Goal: Task Accomplishment & Management: Use online tool/utility

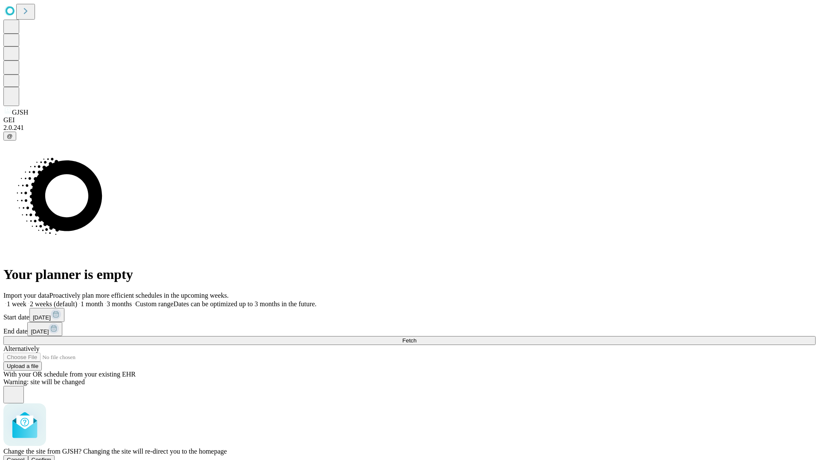
click at [52, 457] on span "Confirm" at bounding box center [42, 460] width 20 height 6
click at [103, 301] on label "1 month" at bounding box center [90, 304] width 26 height 7
click at [416, 338] on span "Fetch" at bounding box center [409, 341] width 14 height 6
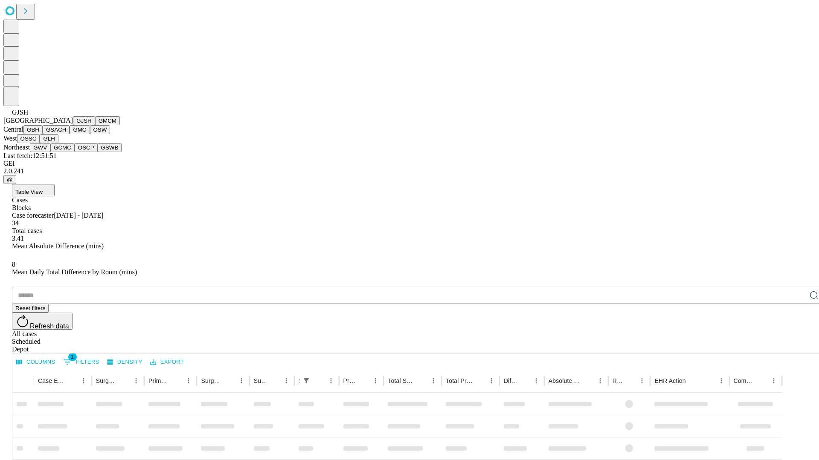
click at [95, 125] on button "GMCM" at bounding box center [107, 120] width 25 height 9
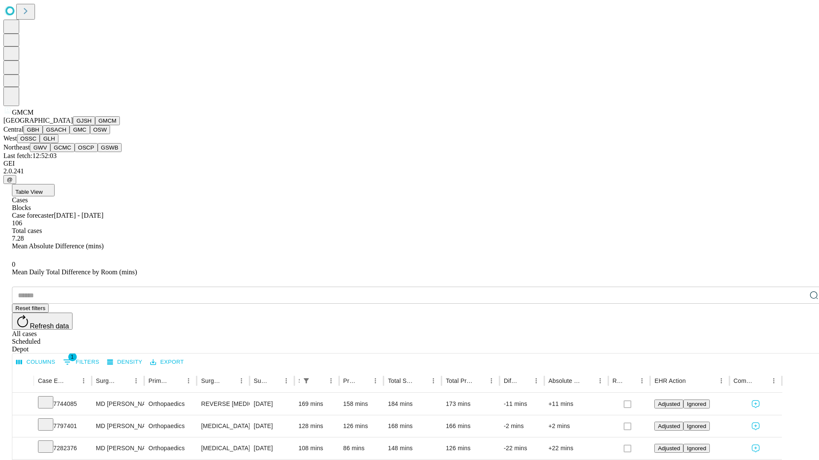
click at [43, 134] on button "GBH" at bounding box center [32, 129] width 19 height 9
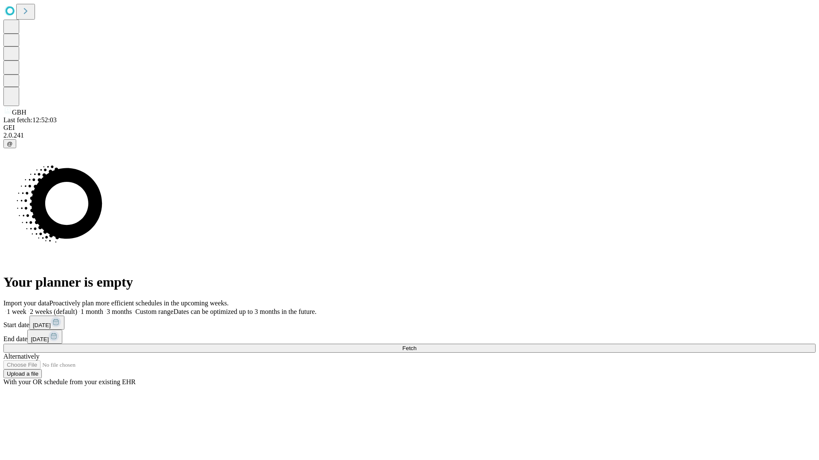
click at [103, 308] on label "1 month" at bounding box center [90, 311] width 26 height 7
click at [416, 345] on span "Fetch" at bounding box center [409, 348] width 14 height 6
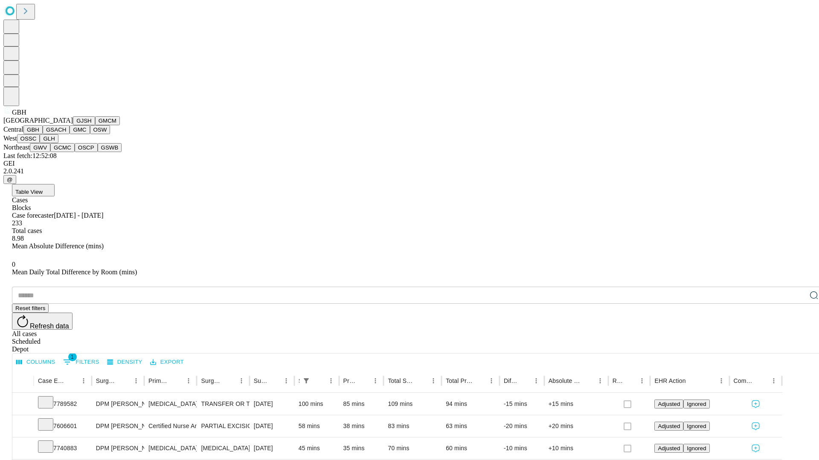
click at [66, 134] on button "GSACH" at bounding box center [56, 129] width 27 height 9
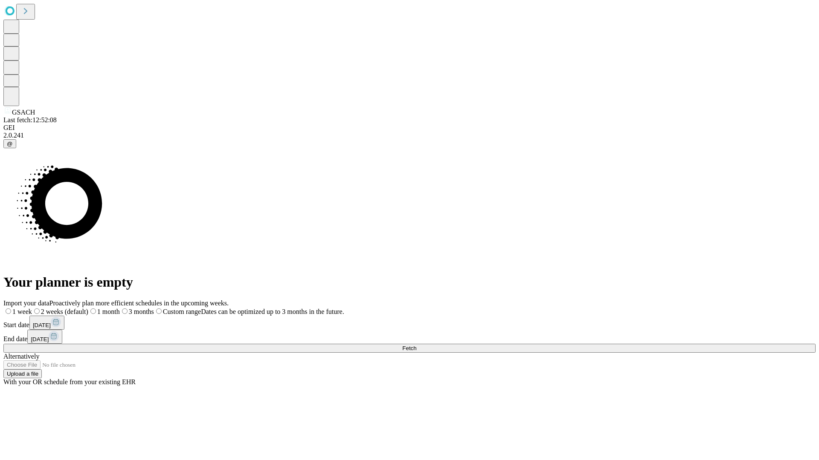
click at [120, 308] on label "1 month" at bounding box center [104, 311] width 32 height 7
click at [416, 345] on span "Fetch" at bounding box center [409, 348] width 14 height 6
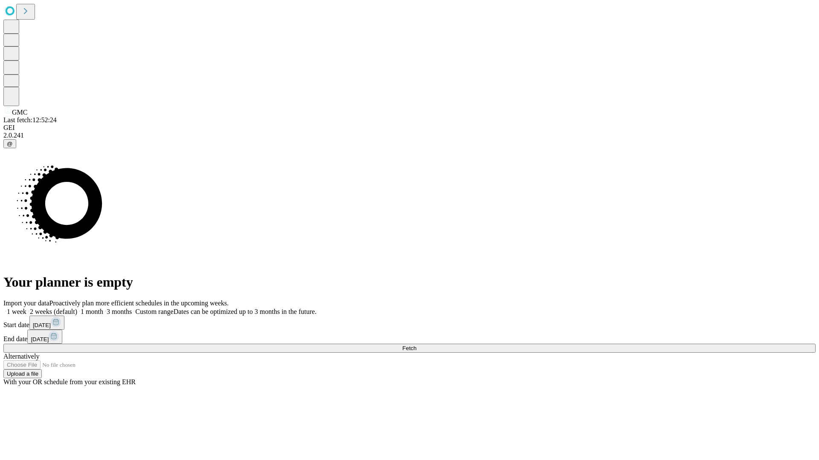
click at [103, 308] on label "1 month" at bounding box center [90, 311] width 26 height 7
click at [416, 345] on span "Fetch" at bounding box center [409, 348] width 14 height 6
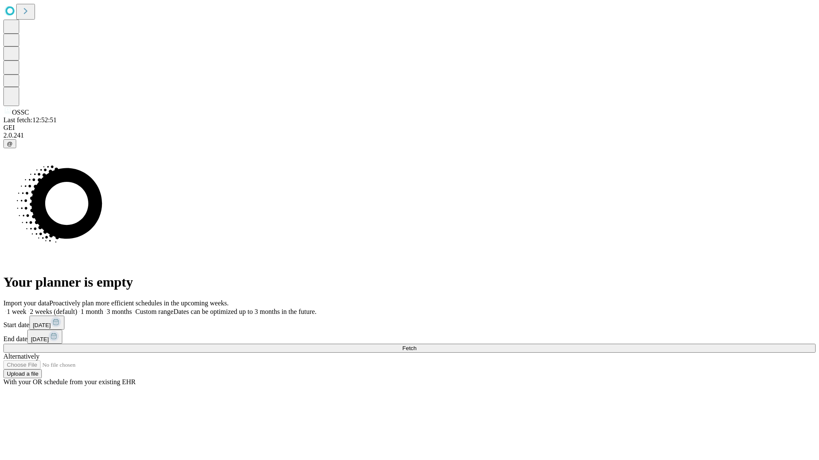
click at [103, 308] on label "1 month" at bounding box center [90, 311] width 26 height 7
click at [416, 345] on span "Fetch" at bounding box center [409, 348] width 14 height 6
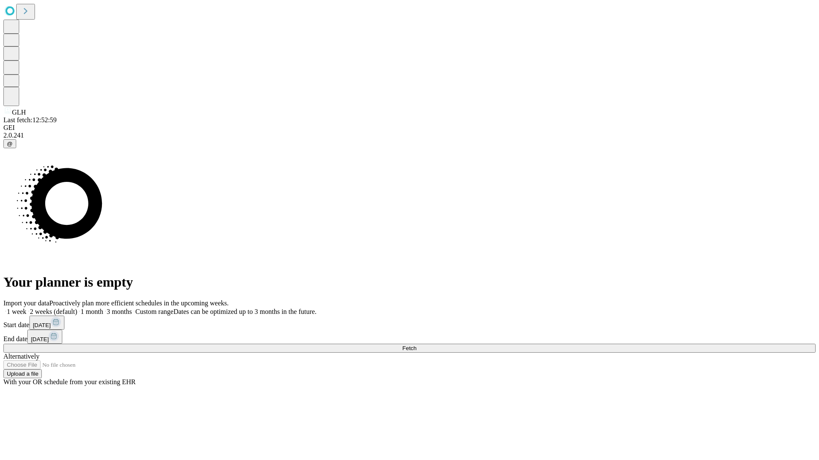
click at [103, 308] on label "1 month" at bounding box center [90, 311] width 26 height 7
click at [416, 345] on span "Fetch" at bounding box center [409, 348] width 14 height 6
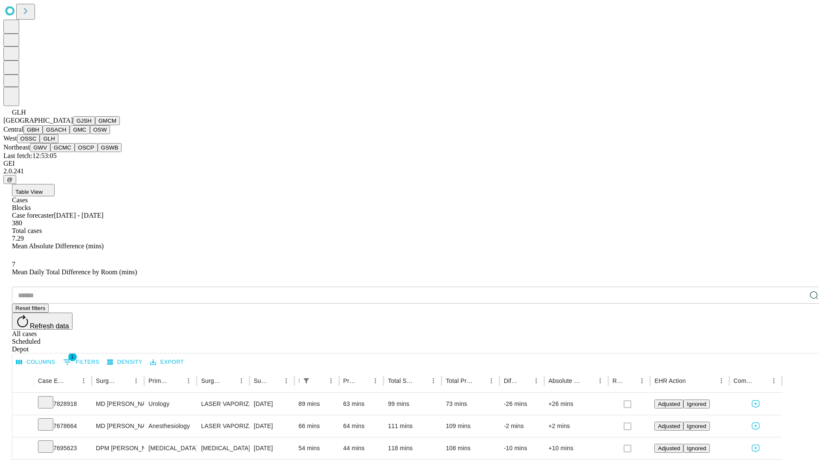
click at [50, 152] on button "GWV" at bounding box center [40, 147] width 20 height 9
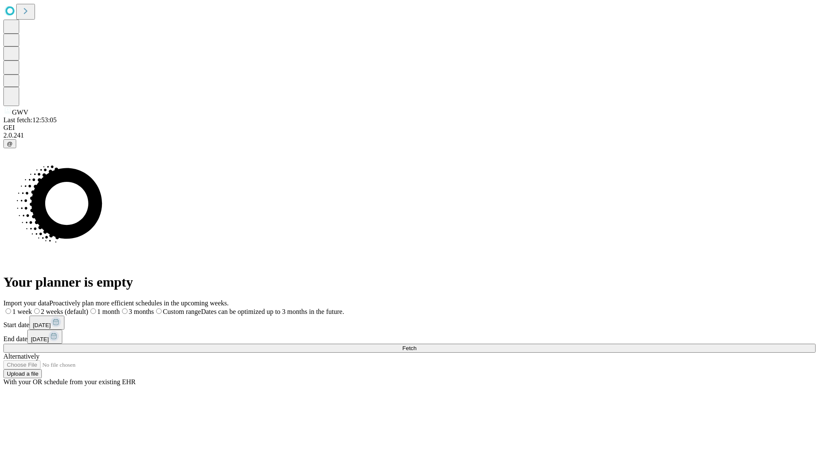
click at [120, 308] on label "1 month" at bounding box center [104, 311] width 32 height 7
click at [416, 345] on span "Fetch" at bounding box center [409, 348] width 14 height 6
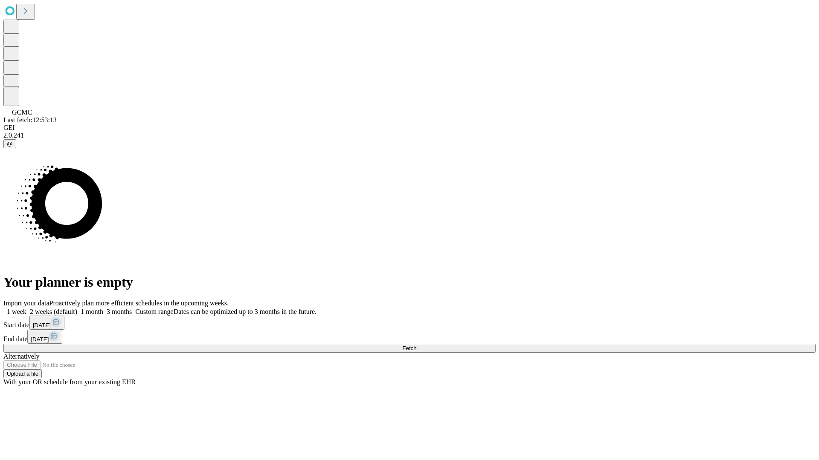
click at [416, 345] on span "Fetch" at bounding box center [409, 348] width 14 height 6
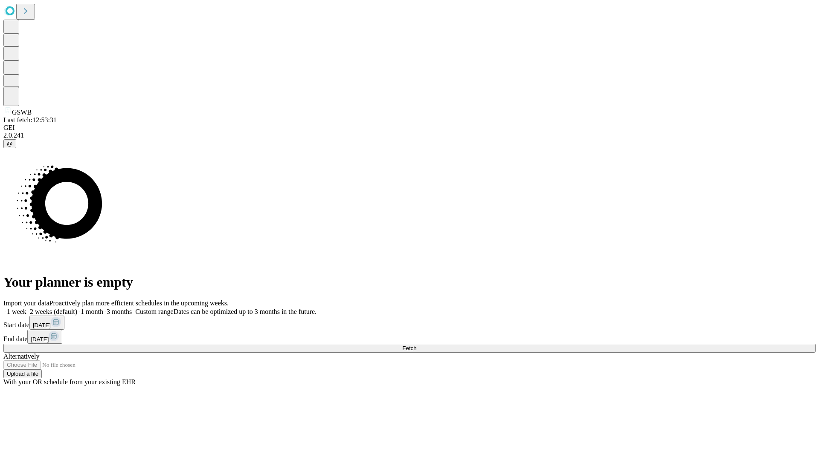
click at [103, 308] on label "1 month" at bounding box center [90, 311] width 26 height 7
click at [416, 345] on span "Fetch" at bounding box center [409, 348] width 14 height 6
